Goal: Complete application form: Complete application form

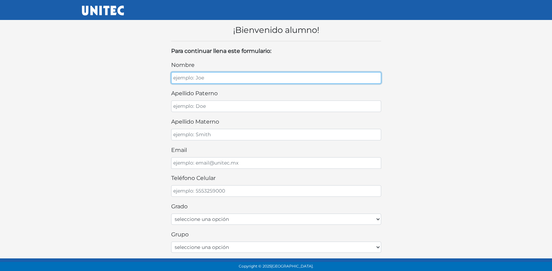
click at [257, 76] on input "nombre" at bounding box center [276, 78] width 210 height 12
type input "[PERSON_NAME]"
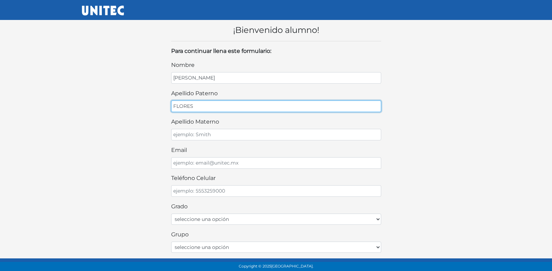
type input "FLORES"
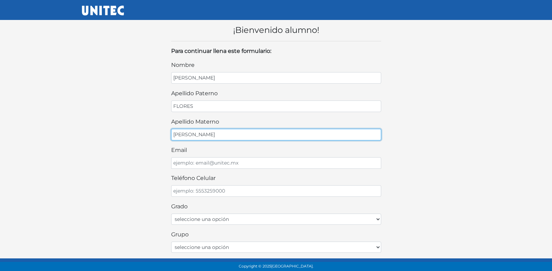
type input "[PERSON_NAME]"
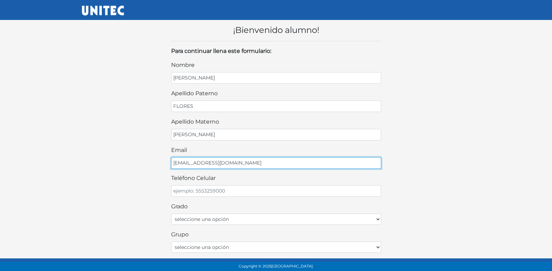
type input "[EMAIL_ADDRESS][DOMAIN_NAME]"
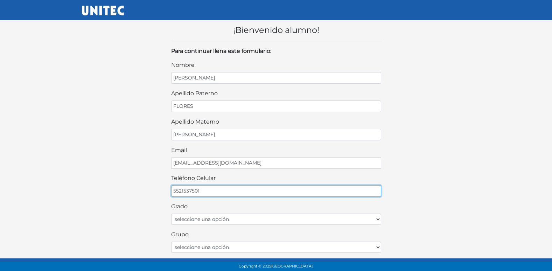
type input "5521537501"
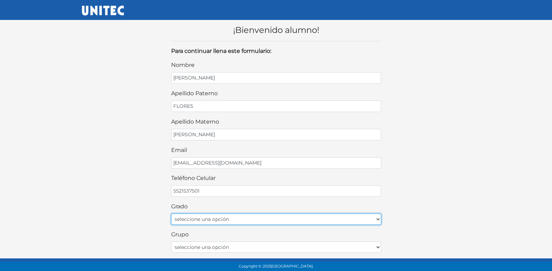
click at [222, 218] on select "seleccione una opción Primer grado Segundo grado Tercer grado Cuarto grado Quin…" at bounding box center [276, 218] width 210 height 11
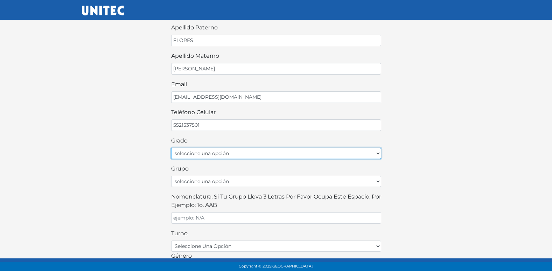
scroll to position [70, 0]
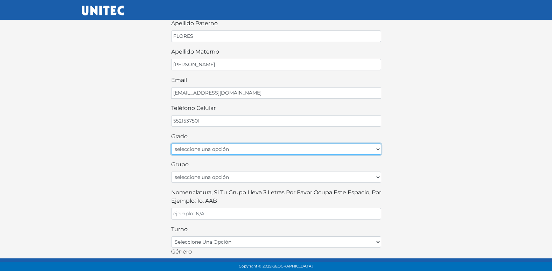
click at [198, 147] on select "seleccione una opción Primer grado Segundo grado Tercer grado Cuarto grado Quin…" at bounding box center [276, 148] width 210 height 11
select select "1ro"
click at [171, 143] on select "seleccione una opción Primer grado Segundo grado Tercer grado Cuarto grado Quin…" at bounding box center [276, 148] width 210 height 11
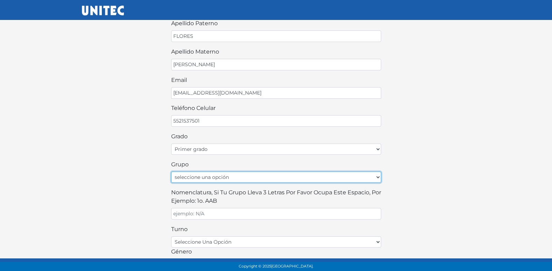
click at [208, 176] on select "seleccione una opción A B C D E F G H I J K L M N O P Q R S T U V W X Y Z" at bounding box center [276, 176] width 210 height 11
select select "A"
click at [171, 171] on select "seleccione una opción A B C D E F G H I J K L M N O P Q R S T U V W X Y Z" at bounding box center [276, 176] width 210 height 11
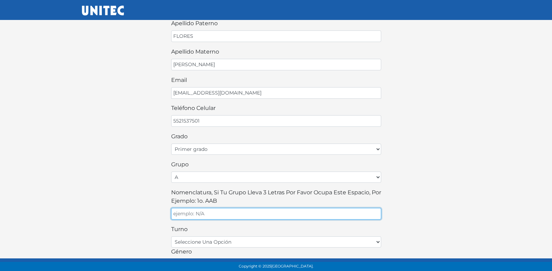
click at [197, 209] on input "Nomenclatura, si tu grupo lleva 3 letras por favor ocupa este espacio, por ejem…" at bounding box center [276, 214] width 210 height 12
type input "A"
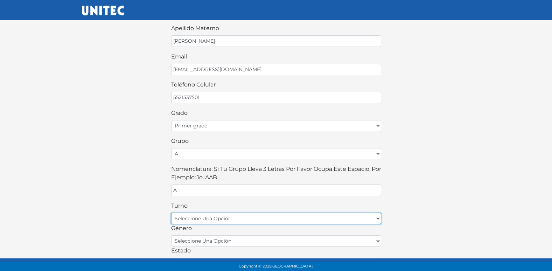
scroll to position [105, 0]
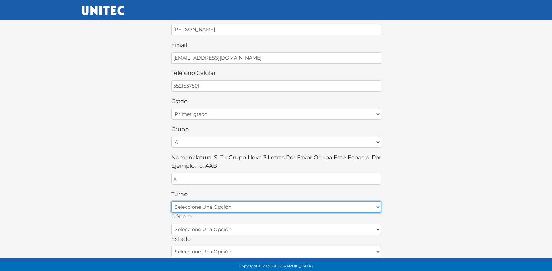
click at [238, 208] on select "seleccione una opción matutino vespertino" at bounding box center [276, 206] width 210 height 11
select select "matutino"
click at [171, 201] on select "seleccione una opción matutino vespertino" at bounding box center [276, 206] width 210 height 11
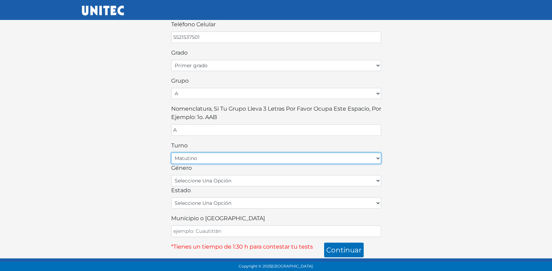
scroll to position [154, 0]
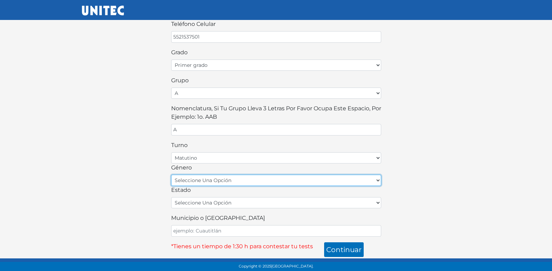
click at [231, 183] on select "seleccione una opción femenino masculino" at bounding box center [276, 180] width 210 height 11
click at [171, 175] on select "seleccione una opción femenino masculino" at bounding box center [276, 180] width 210 height 11
click at [198, 176] on select "seleccione una opción femenino masculino" at bounding box center [276, 180] width 210 height 11
select select "M"
click at [171, 175] on select "seleccione una opción femenino masculino" at bounding box center [276, 180] width 210 height 11
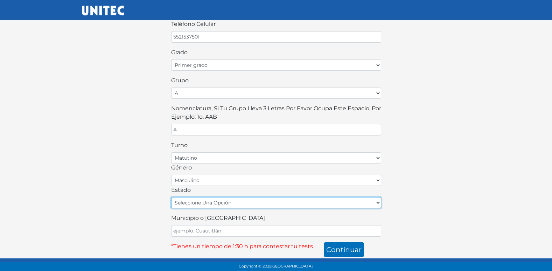
click at [198, 205] on select "seleccione una opción [GEOGRAPHIC_DATA] [GEOGRAPHIC_DATA][US_STATE] [GEOGRAPHIC…" at bounding box center [276, 202] width 210 height 11
select select "MEX"
click at [171, 197] on select "seleccione una opción [GEOGRAPHIC_DATA] [GEOGRAPHIC_DATA][US_STATE] [GEOGRAPHIC…" at bounding box center [276, 202] width 210 height 11
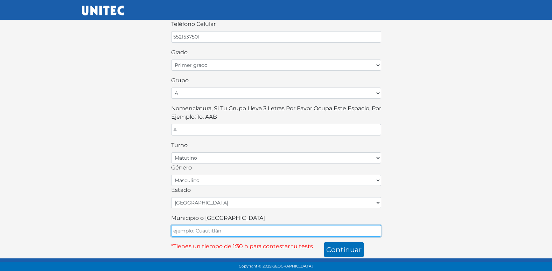
click at [201, 226] on input "Municipio o [GEOGRAPHIC_DATA]" at bounding box center [276, 231] width 210 height 12
type input "ECATEPEC"
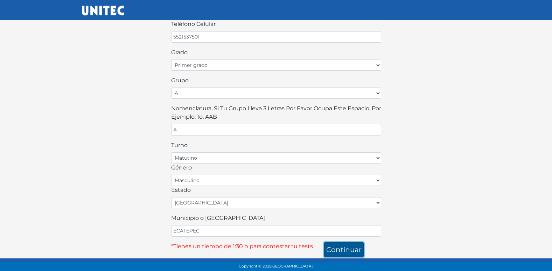
click at [351, 252] on button "continuar" at bounding box center [344, 249] width 40 height 15
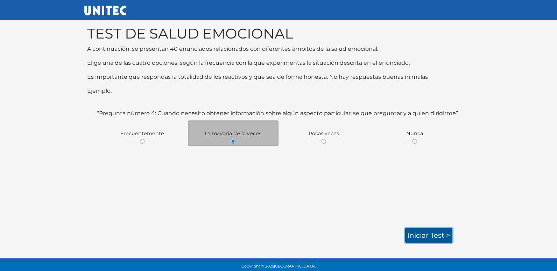
click at [419, 232] on link "Iniciar test >" at bounding box center [428, 235] width 47 height 15
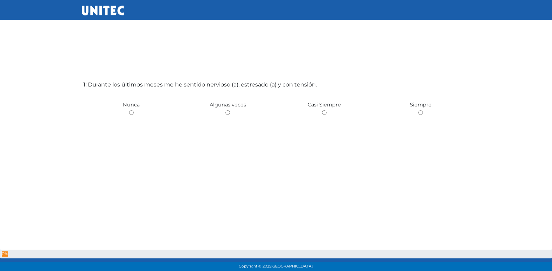
scroll to position [35, 0]
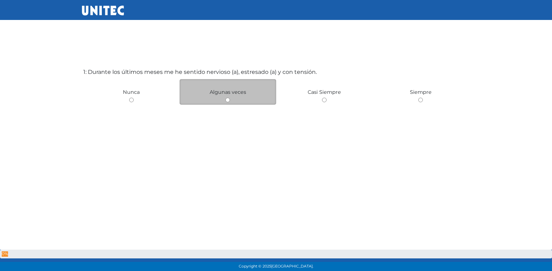
click at [229, 102] on input "radio" at bounding box center [227, 100] width 5 height 5
radio input "true"
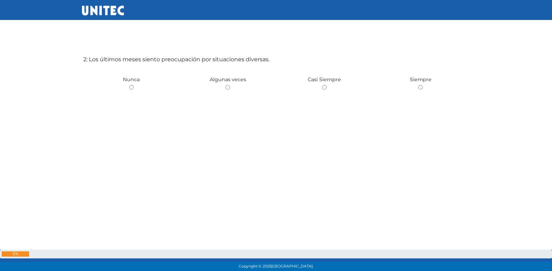
scroll to position [341, 0]
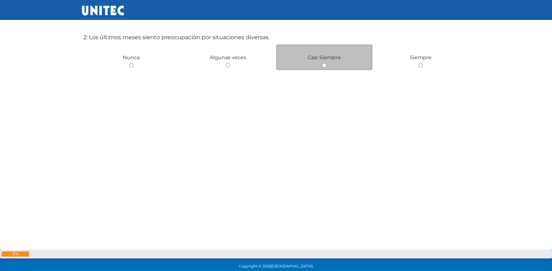
click at [325, 66] on input "radio" at bounding box center [324, 65] width 5 height 5
radio input "true"
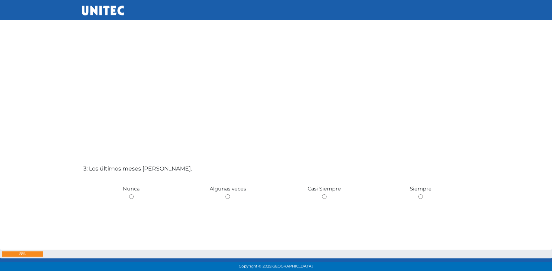
scroll to position [481, 0]
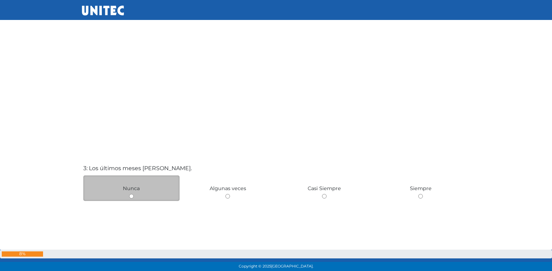
click at [132, 196] on input "radio" at bounding box center [131, 196] width 5 height 5
radio input "true"
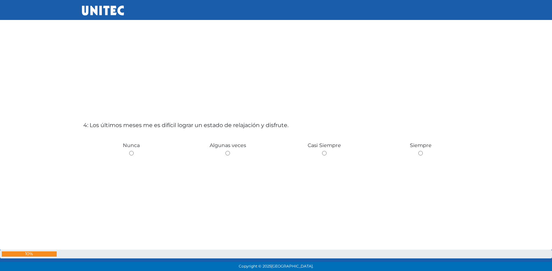
scroll to position [820, 0]
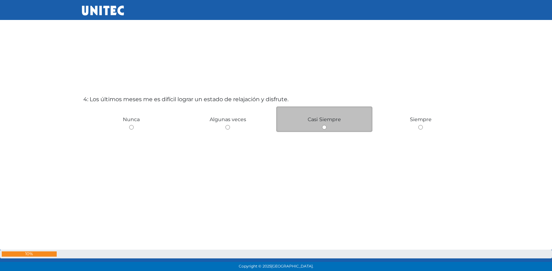
click at [324, 128] on input "radio" at bounding box center [324, 127] width 5 height 5
radio input "true"
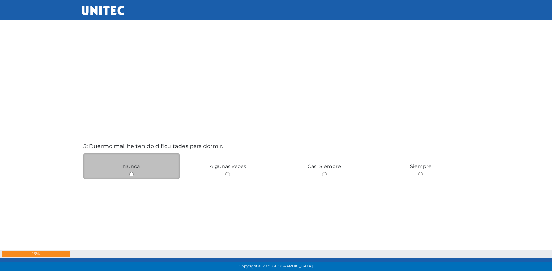
click at [132, 174] on input "radio" at bounding box center [131, 174] width 5 height 5
radio input "true"
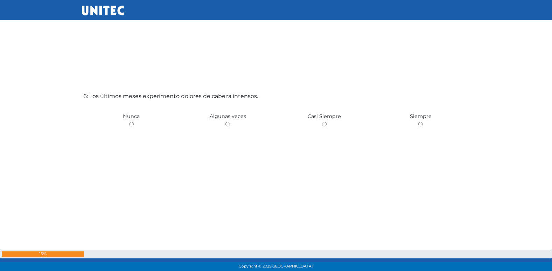
scroll to position [1389, 0]
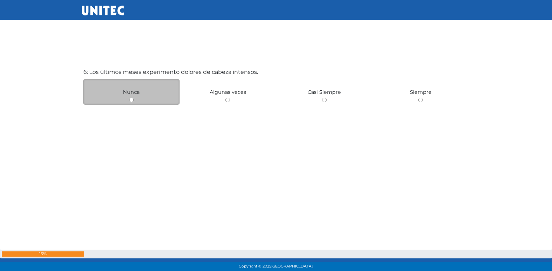
click at [131, 103] on div "Nunca" at bounding box center [131, 92] width 97 height 26
click at [132, 100] on input "radio" at bounding box center [131, 100] width 5 height 5
radio input "true"
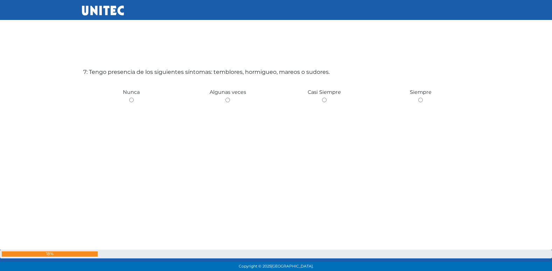
scroll to position [1669, 0]
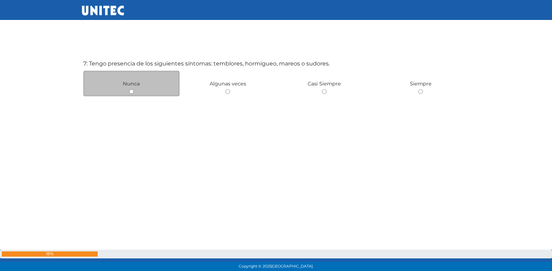
click at [131, 91] on input "radio" at bounding box center [131, 91] width 5 height 5
radio input "true"
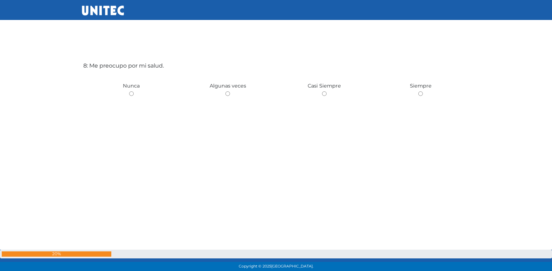
scroll to position [1938, 0]
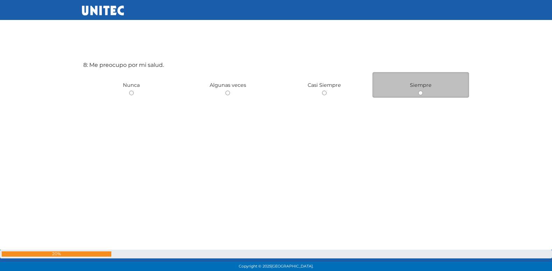
click at [423, 91] on div "Siempre" at bounding box center [420, 85] width 97 height 26
click at [421, 94] on input "radio" at bounding box center [420, 93] width 5 height 5
radio input "true"
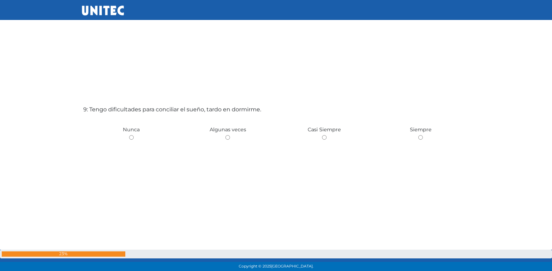
scroll to position [2202, 0]
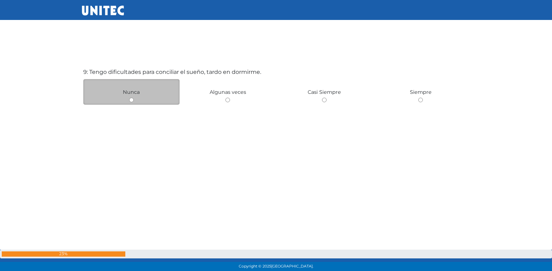
click at [131, 99] on input "radio" at bounding box center [131, 100] width 5 height 5
radio input "true"
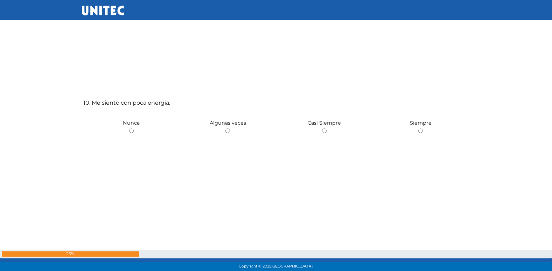
scroll to position [2473, 0]
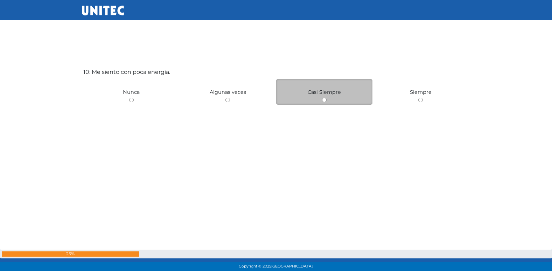
click at [324, 102] on div "Casi Siempre" at bounding box center [324, 92] width 97 height 26
click at [323, 100] on input "radio" at bounding box center [324, 100] width 5 height 5
radio input "true"
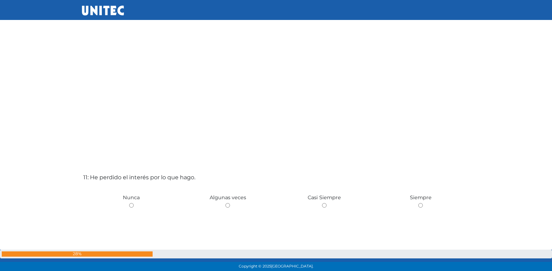
scroll to position [2673, 0]
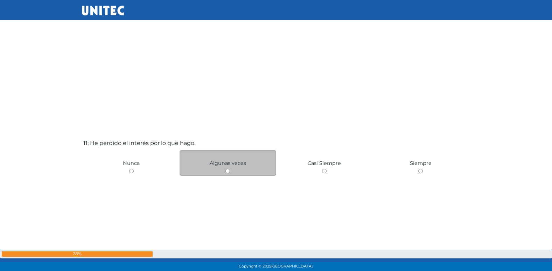
click at [228, 172] on input "radio" at bounding box center [227, 171] width 5 height 5
radio input "true"
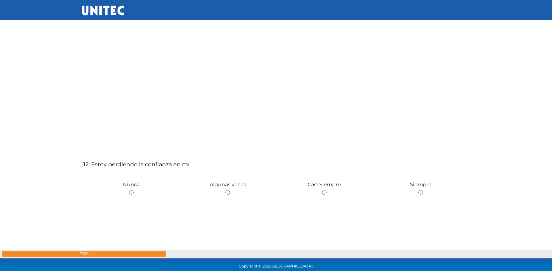
scroll to position [2966, 0]
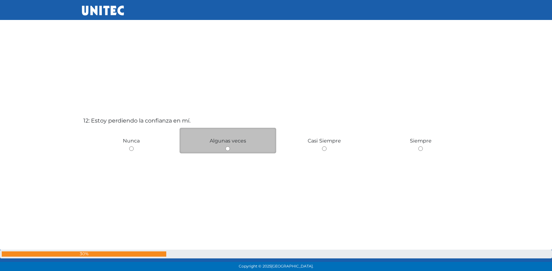
click at [229, 148] on input "radio" at bounding box center [227, 148] width 5 height 5
radio input "true"
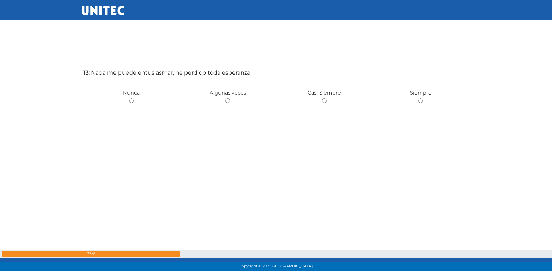
scroll to position [3286, 0]
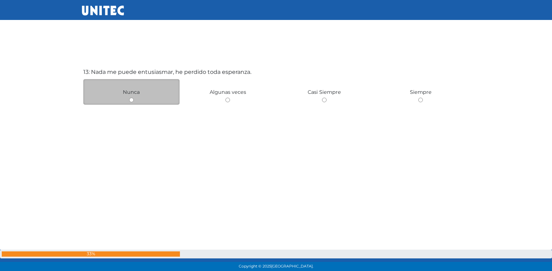
click at [131, 101] on input "radio" at bounding box center [131, 100] width 5 height 5
radio input "true"
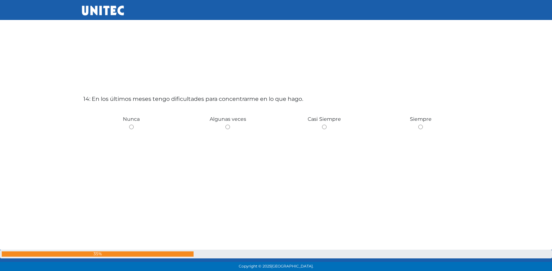
scroll to position [3557, 0]
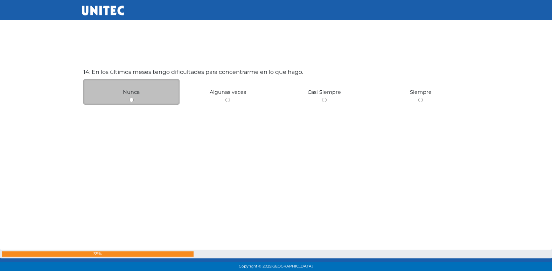
click at [131, 100] on input "radio" at bounding box center [131, 100] width 5 height 5
radio input "true"
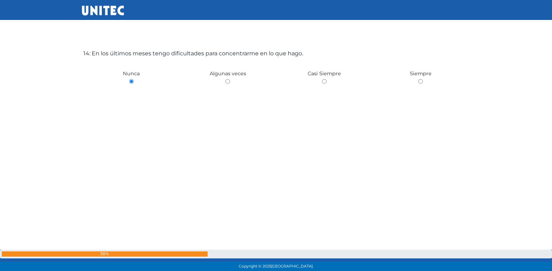
scroll to position [3581, 0]
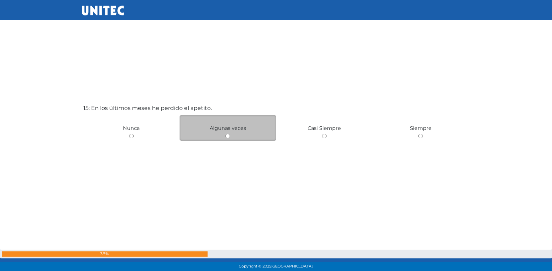
click at [225, 137] on input "radio" at bounding box center [227, 136] width 5 height 5
radio input "true"
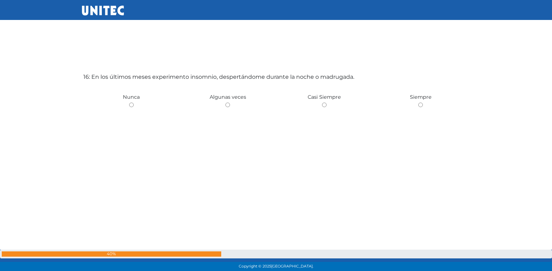
scroll to position [4098, 0]
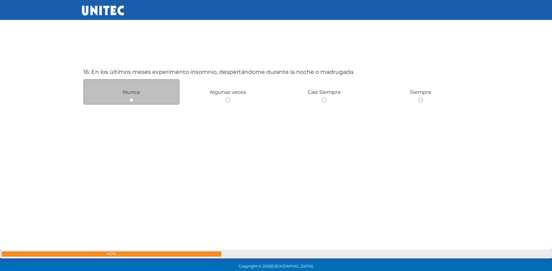
click at [132, 99] on input "radio" at bounding box center [131, 100] width 5 height 5
radio input "true"
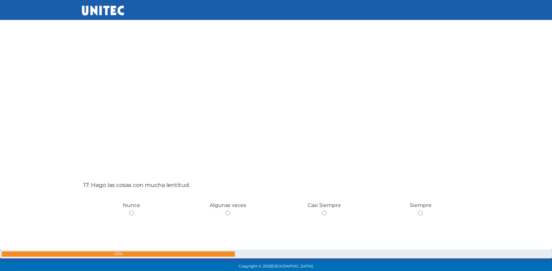
scroll to position [4298, 0]
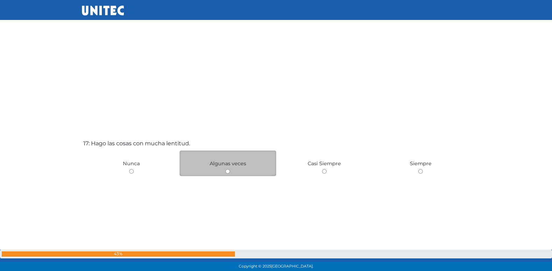
click at [226, 171] on input "radio" at bounding box center [227, 171] width 5 height 5
radio input "true"
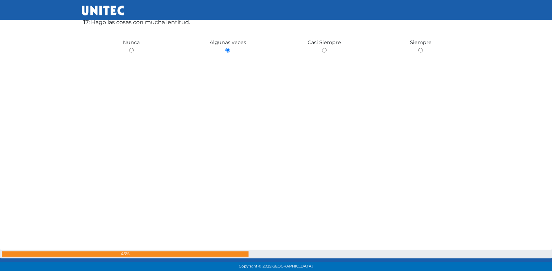
scroll to position [4360, 0]
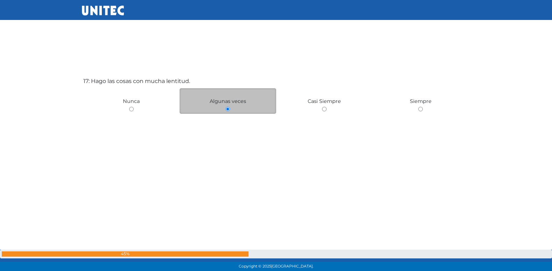
click at [230, 112] on div "Algunas veces" at bounding box center [228, 101] width 97 height 26
click at [229, 111] on input "radio" at bounding box center [227, 109] width 5 height 5
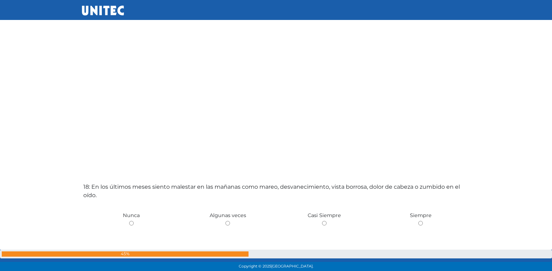
scroll to position [4524, 0]
click at [225, 222] on input "radio" at bounding box center [227, 224] width 5 height 5
radio input "true"
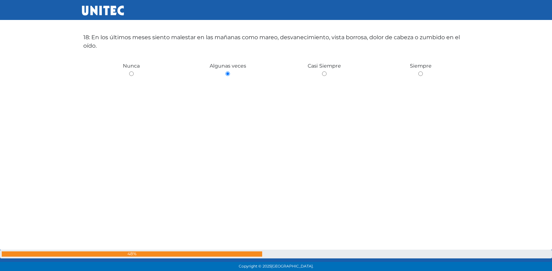
scroll to position [4666, 0]
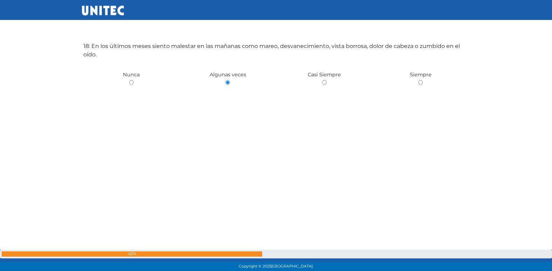
click at [129, 80] on input "radio" at bounding box center [131, 82] width 5 height 5
radio input "true"
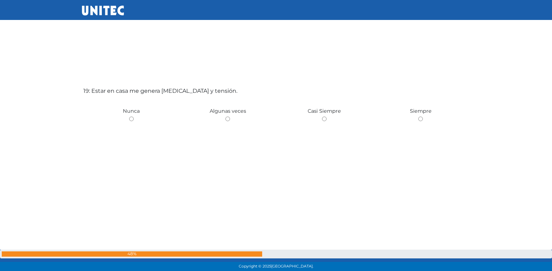
scroll to position [4911, 0]
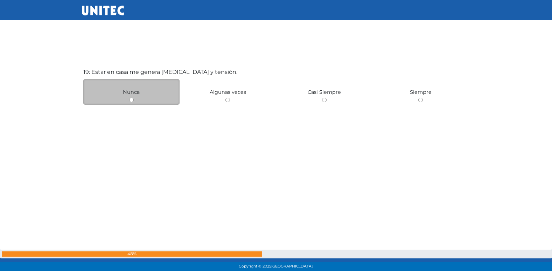
click at [131, 99] on input "radio" at bounding box center [131, 100] width 5 height 5
radio input "true"
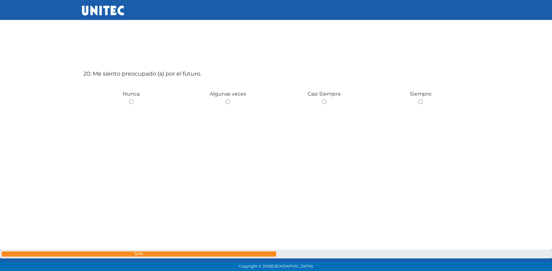
scroll to position [5182, 0]
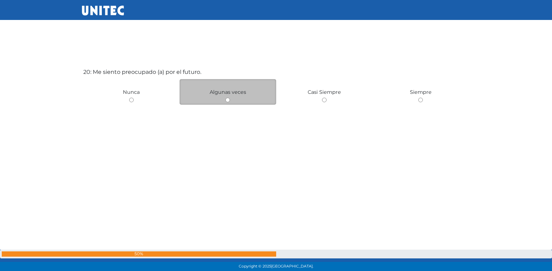
click at [229, 100] on input "radio" at bounding box center [227, 100] width 5 height 5
radio input "true"
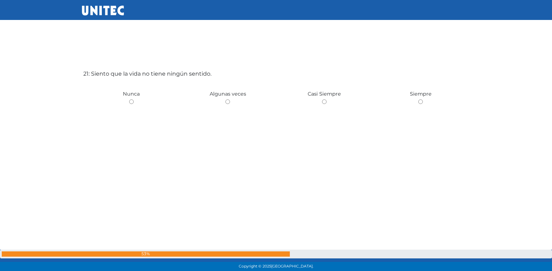
scroll to position [5453, 0]
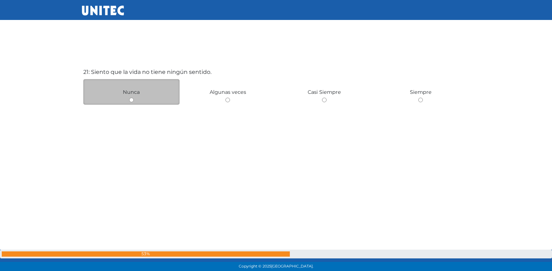
drag, startPoint x: 131, startPoint y: 97, endPoint x: 133, endPoint y: 101, distance: 3.9
click at [133, 101] on input "radio" at bounding box center [131, 100] width 5 height 5
radio input "true"
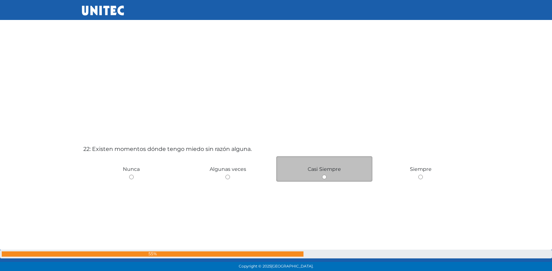
scroll to position [5653, 0]
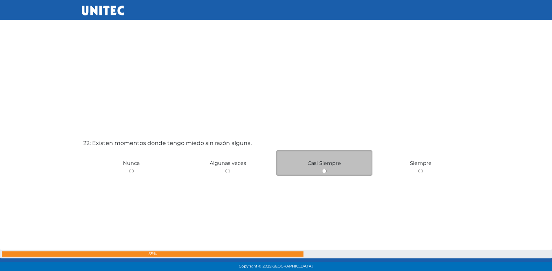
click at [326, 172] on input "radio" at bounding box center [324, 171] width 5 height 5
radio input "true"
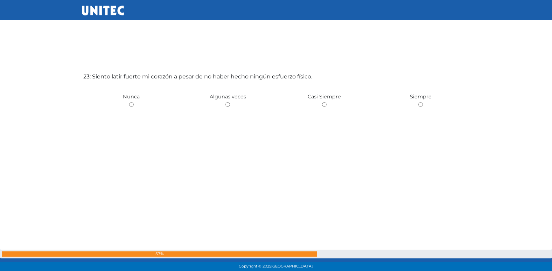
scroll to position [5994, 0]
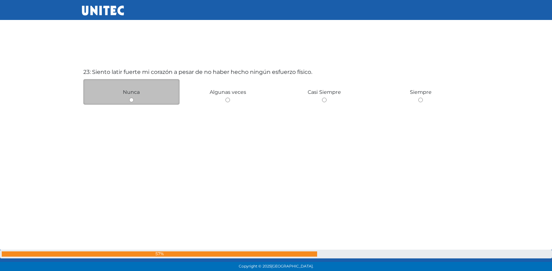
click at [133, 101] on input "radio" at bounding box center [131, 100] width 5 height 5
radio input "true"
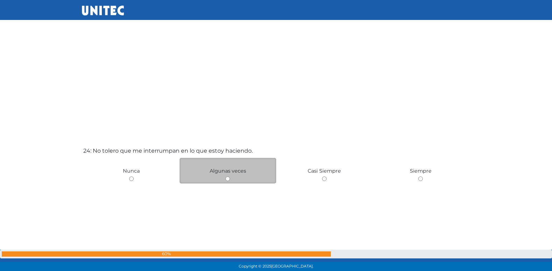
scroll to position [6229, 0]
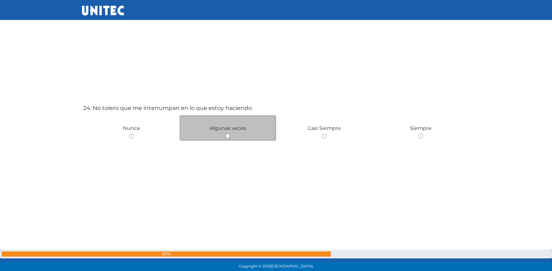
click at [227, 134] on input "radio" at bounding box center [227, 136] width 5 height 5
radio input "true"
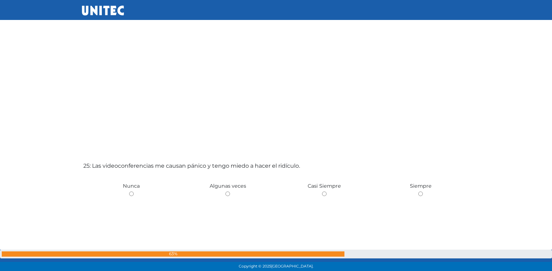
scroll to position [6489, 0]
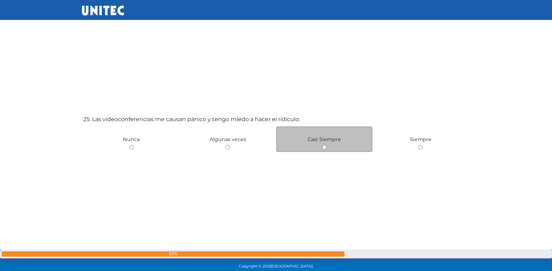
click at [323, 147] on input "radio" at bounding box center [324, 147] width 5 height 5
radio input "true"
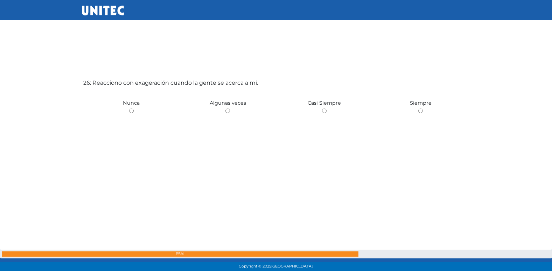
scroll to position [6807, 0]
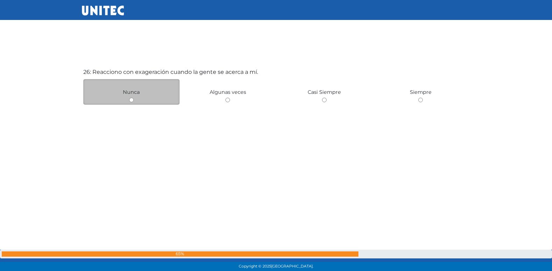
click at [132, 101] on input "radio" at bounding box center [131, 100] width 5 height 5
radio input "true"
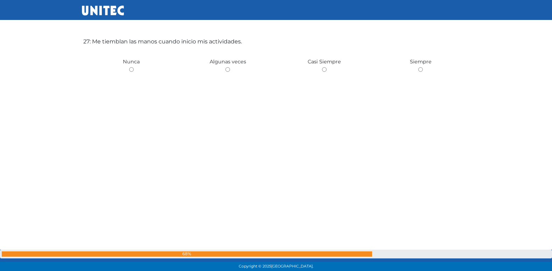
scroll to position [7112, 0]
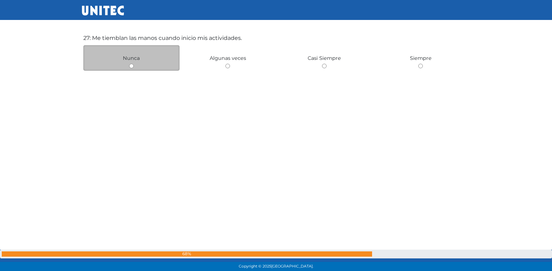
click at [133, 68] on input "radio" at bounding box center [131, 66] width 5 height 5
radio input "true"
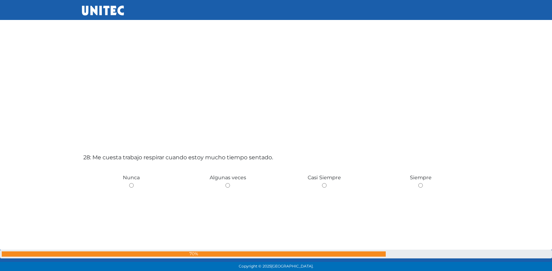
scroll to position [7268, 0]
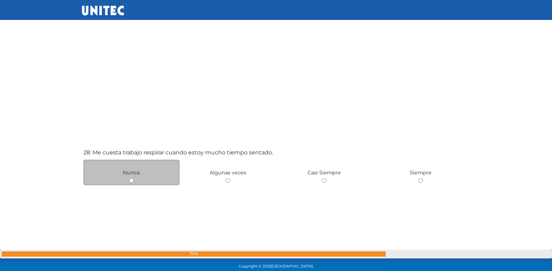
click at [133, 178] on input "radio" at bounding box center [131, 180] width 5 height 5
radio input "true"
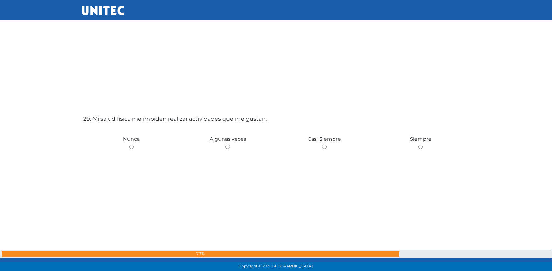
scroll to position [7573, 0]
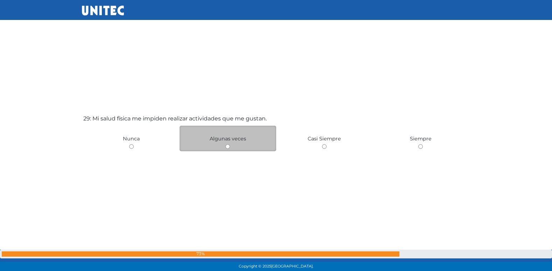
click at [228, 147] on input "radio" at bounding box center [227, 146] width 5 height 5
radio input "true"
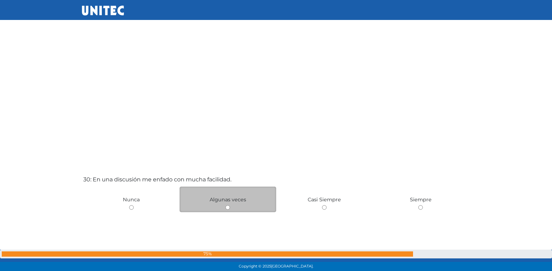
scroll to position [7866, 0]
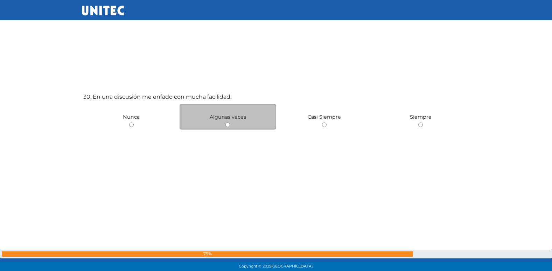
click at [226, 125] on input "radio" at bounding box center [227, 124] width 5 height 5
radio input "true"
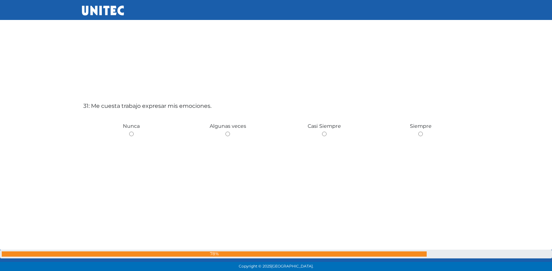
scroll to position [8162, 0]
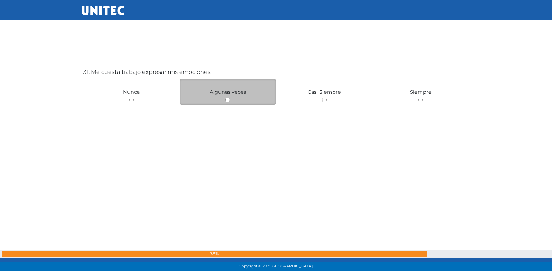
click at [229, 101] on input "radio" at bounding box center [227, 100] width 5 height 5
radio input "true"
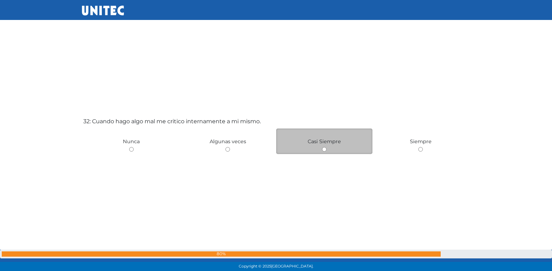
click at [325, 150] on input "radio" at bounding box center [324, 149] width 5 height 5
radio input "true"
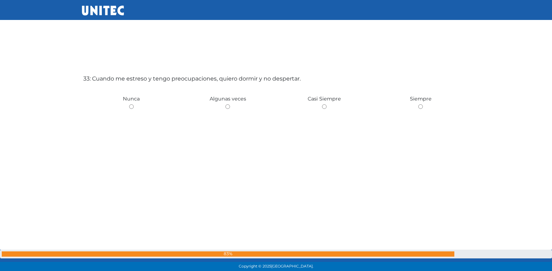
scroll to position [8703, 0]
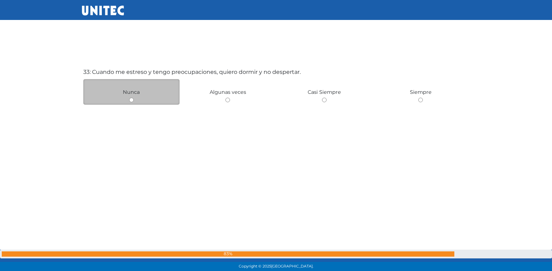
click at [130, 101] on input "radio" at bounding box center [131, 100] width 5 height 5
radio input "true"
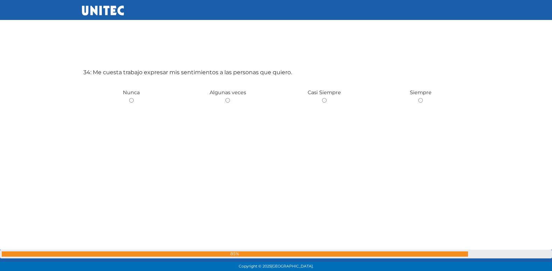
scroll to position [8974, 0]
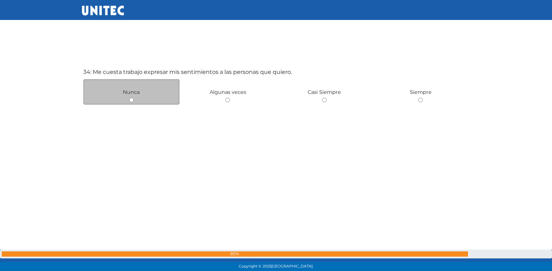
click at [132, 99] on input "radio" at bounding box center [131, 100] width 5 height 5
radio input "true"
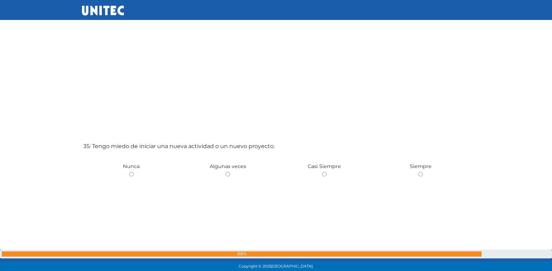
scroll to position [9198, 0]
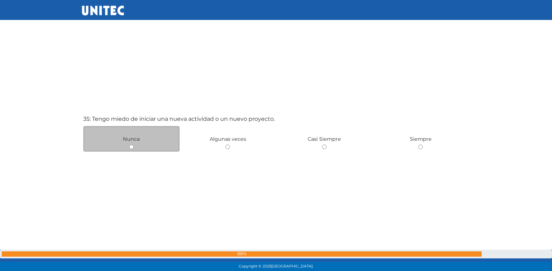
click at [131, 148] on input "radio" at bounding box center [131, 147] width 5 height 5
radio input "true"
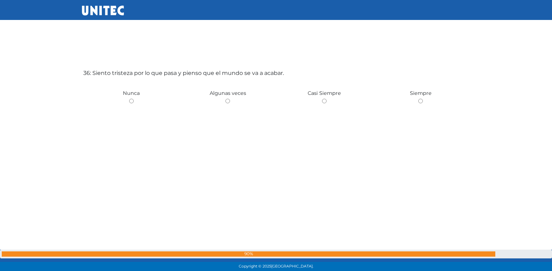
scroll to position [9516, 0]
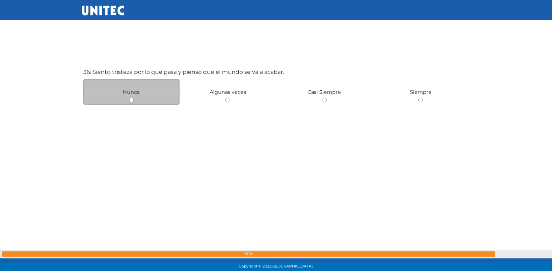
click at [133, 102] on input "radio" at bounding box center [131, 100] width 5 height 5
radio input "true"
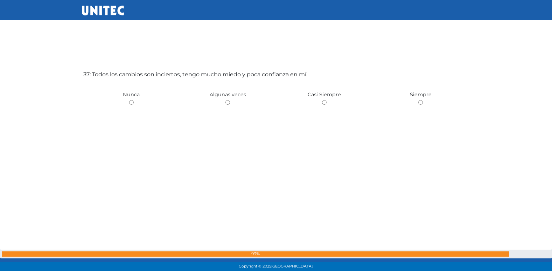
scroll to position [9787, 0]
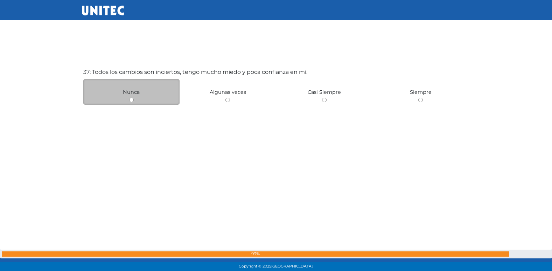
click at [133, 100] on input "radio" at bounding box center [131, 100] width 5 height 5
radio input "true"
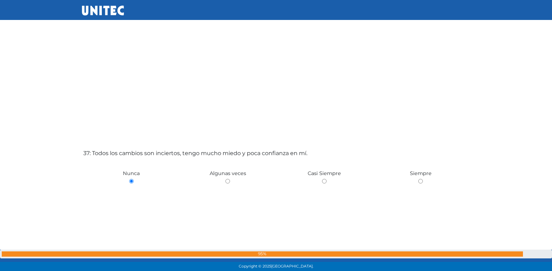
scroll to position [9717, 0]
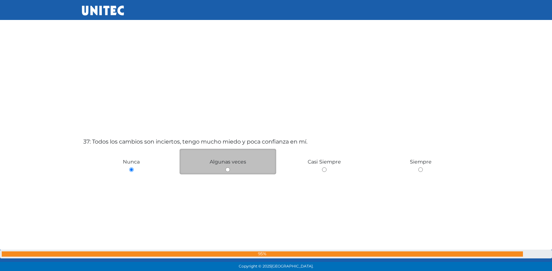
click at [228, 169] on input "radio" at bounding box center [227, 169] width 5 height 5
radio input "true"
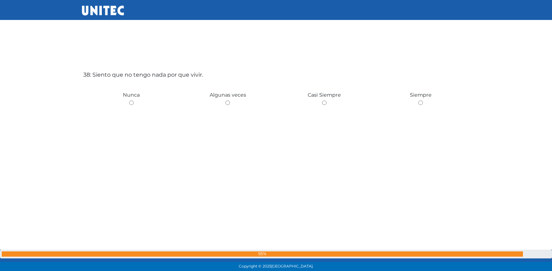
scroll to position [10058, 0]
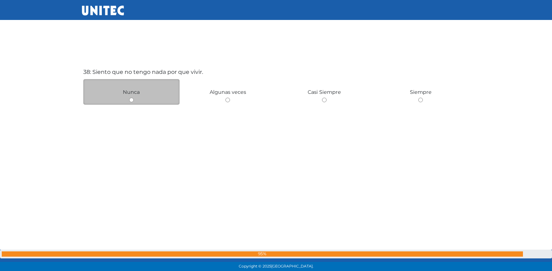
click at [129, 99] on input "radio" at bounding box center [131, 100] width 5 height 5
radio input "true"
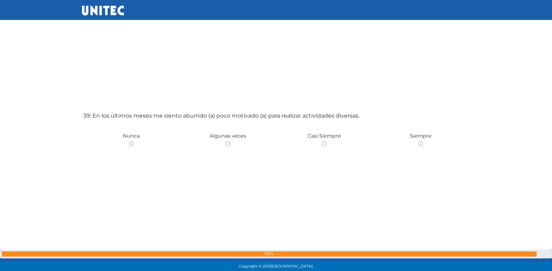
scroll to position [10287, 0]
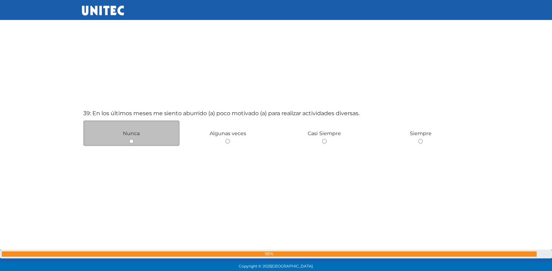
click at [132, 141] on input "radio" at bounding box center [131, 141] width 5 height 5
radio input "true"
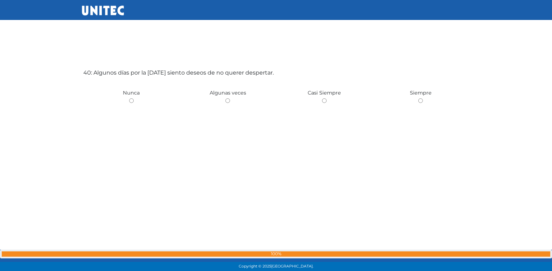
scroll to position [10600, 0]
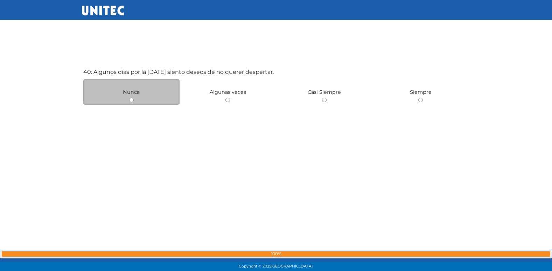
click at [131, 100] on input "radio" at bounding box center [131, 100] width 5 height 5
radio input "true"
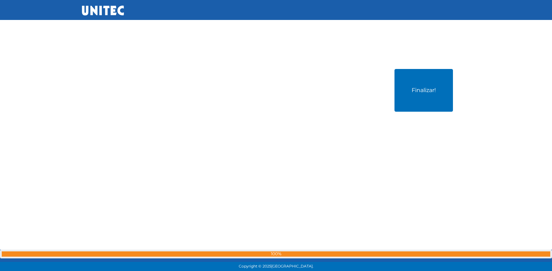
scroll to position [10884, 0]
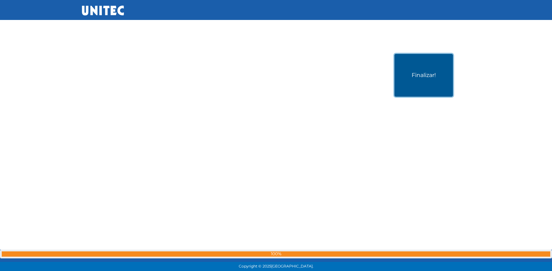
click at [413, 85] on button "Finalizar!" at bounding box center [423, 75] width 58 height 43
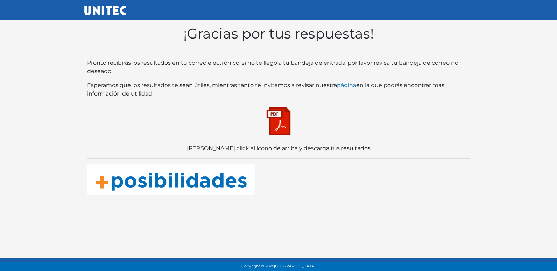
click at [274, 129] on img at bounding box center [278, 121] width 35 height 35
